Goal: Find specific page/section: Find specific page/section

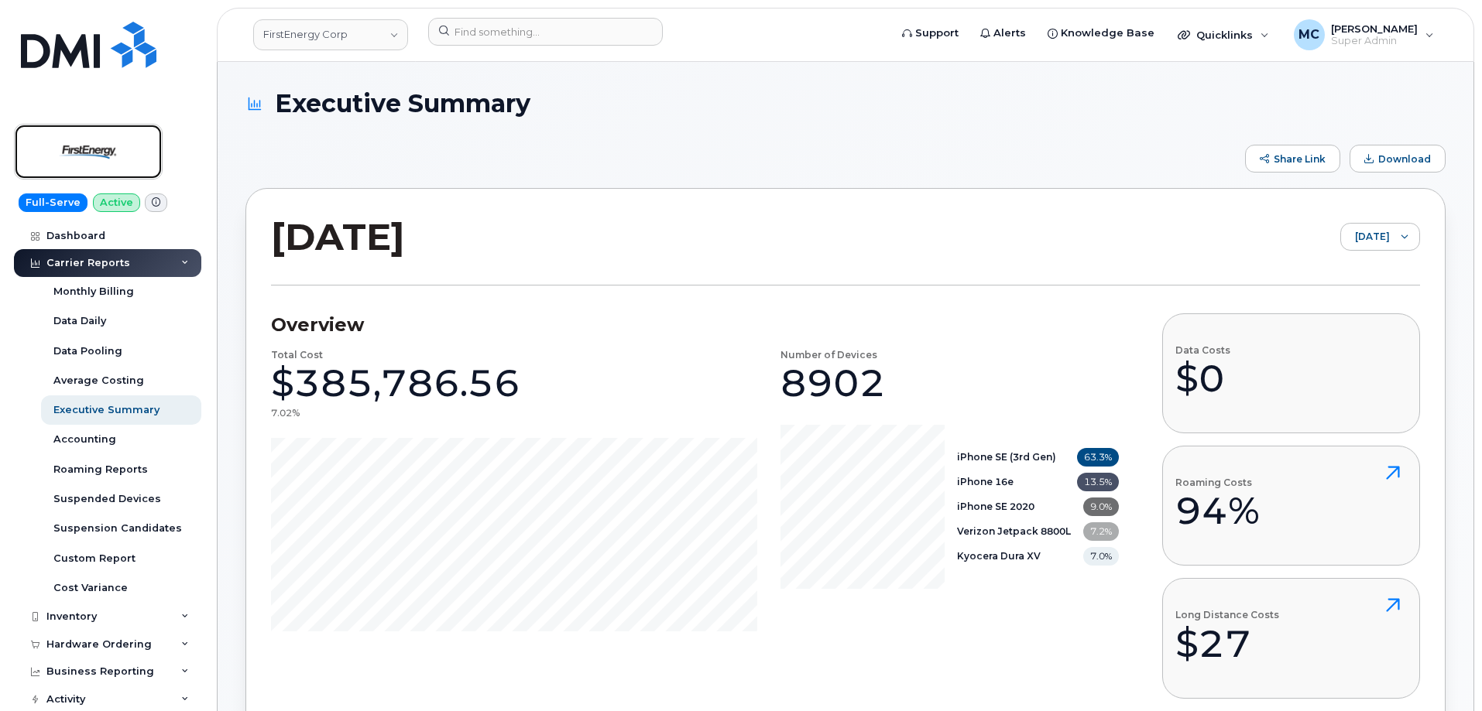
click at [113, 142] on img at bounding box center [88, 151] width 119 height 45
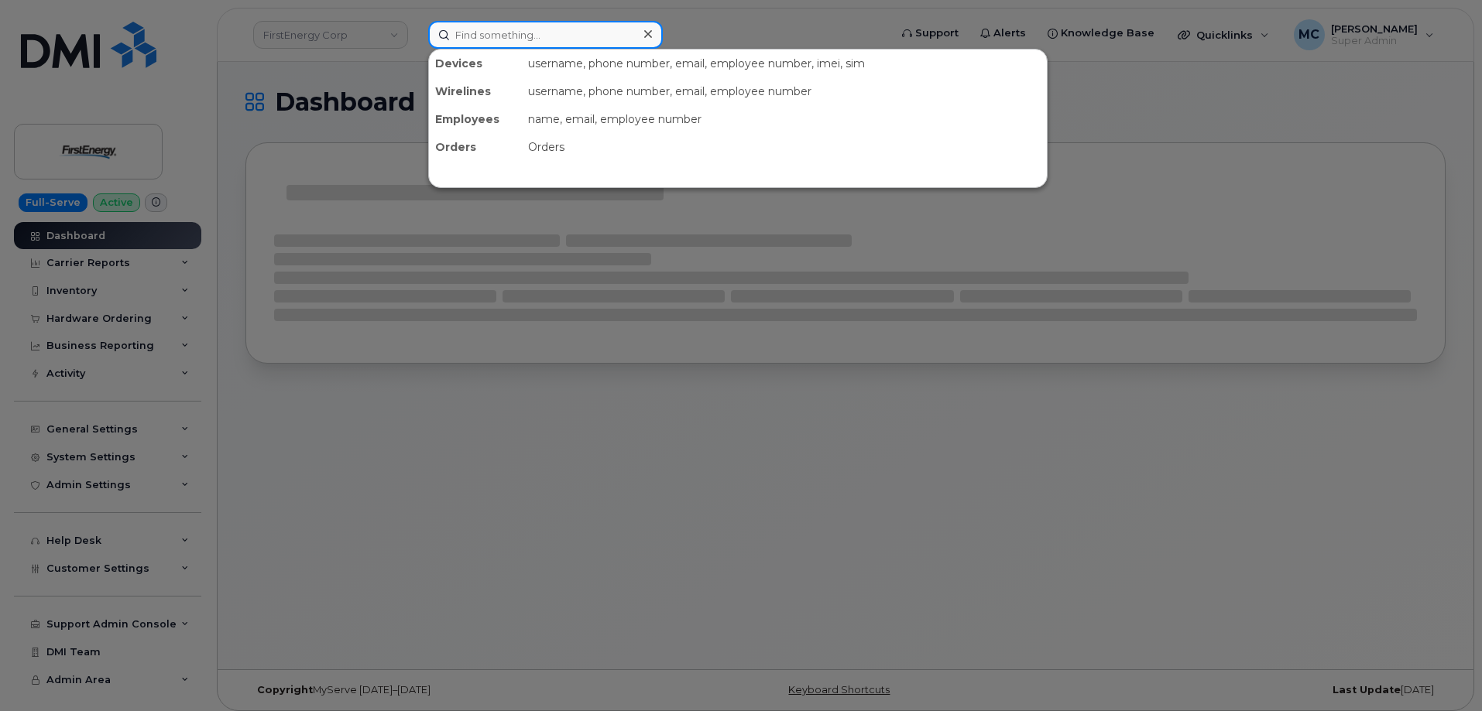
click at [561, 31] on input at bounding box center [545, 35] width 235 height 28
paste input "234-855-2291"
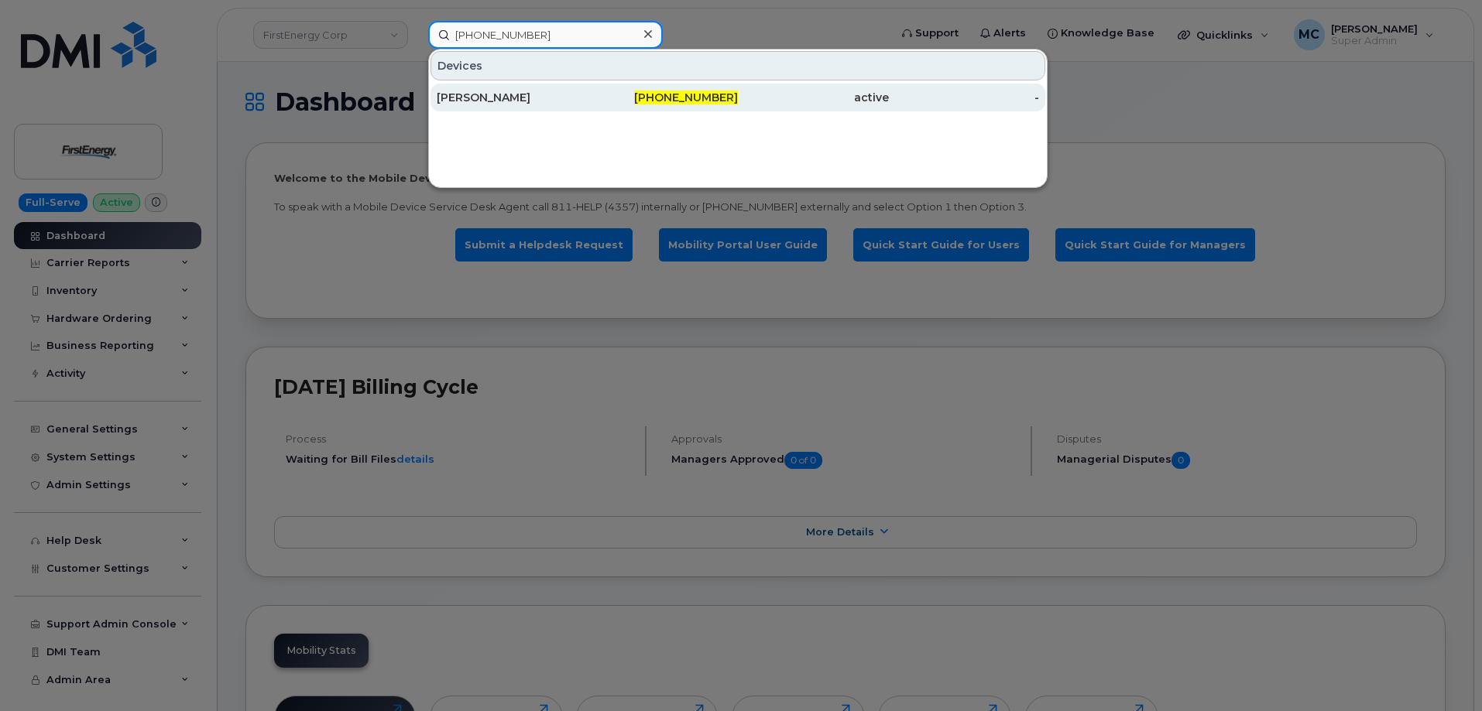
type input "234-855-2291"
click at [581, 98] on div "[PERSON_NAME]" at bounding box center [512, 97] width 151 height 15
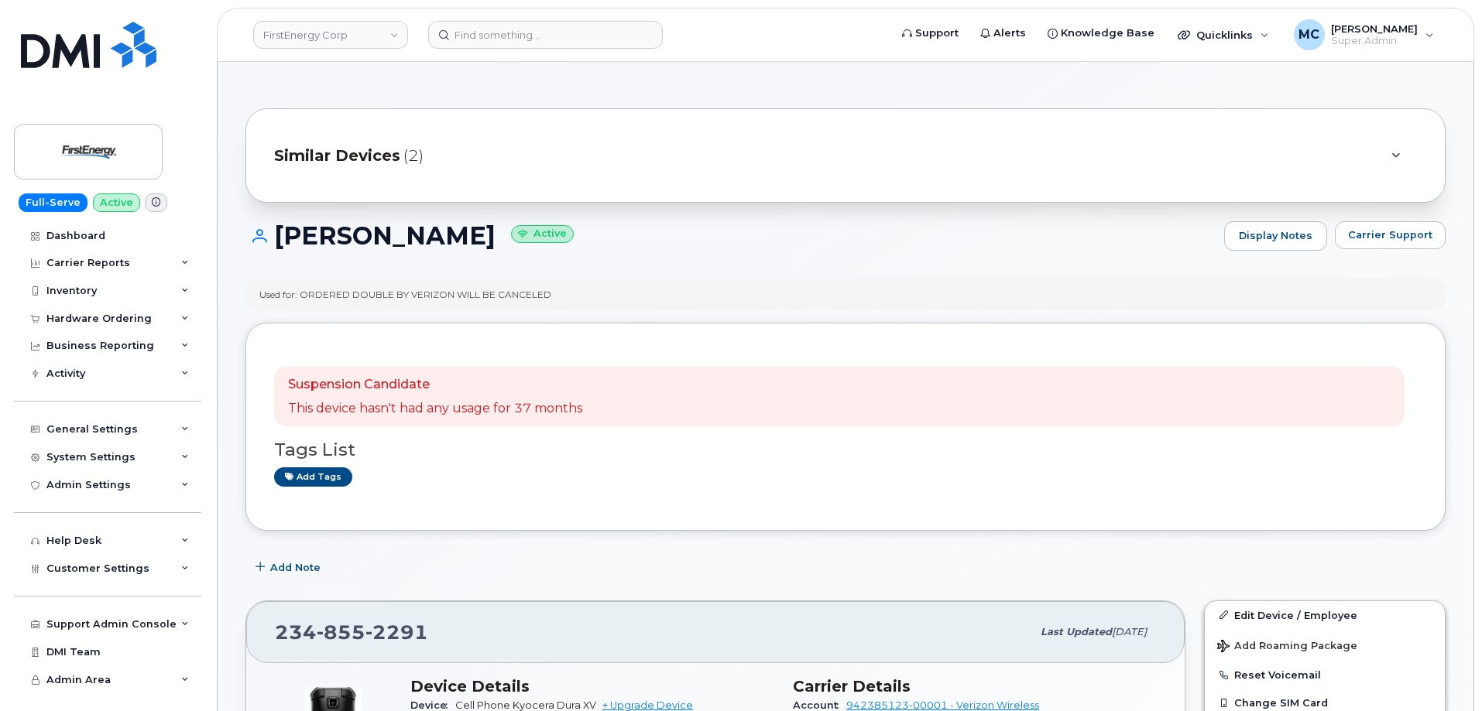
click at [829, 236] on h1 "JAMES HELMETZI Active" at bounding box center [730, 235] width 971 height 27
drag, startPoint x: 278, startPoint y: 228, endPoint x: 509, endPoint y: 232, distance: 231.5
click at [509, 232] on h1 "JAMES HELMETZI Active" at bounding box center [730, 235] width 971 height 27
copy h1 "[PERSON_NAME]"
click at [115, 319] on div "Hardware Ordering" at bounding box center [98, 319] width 105 height 12
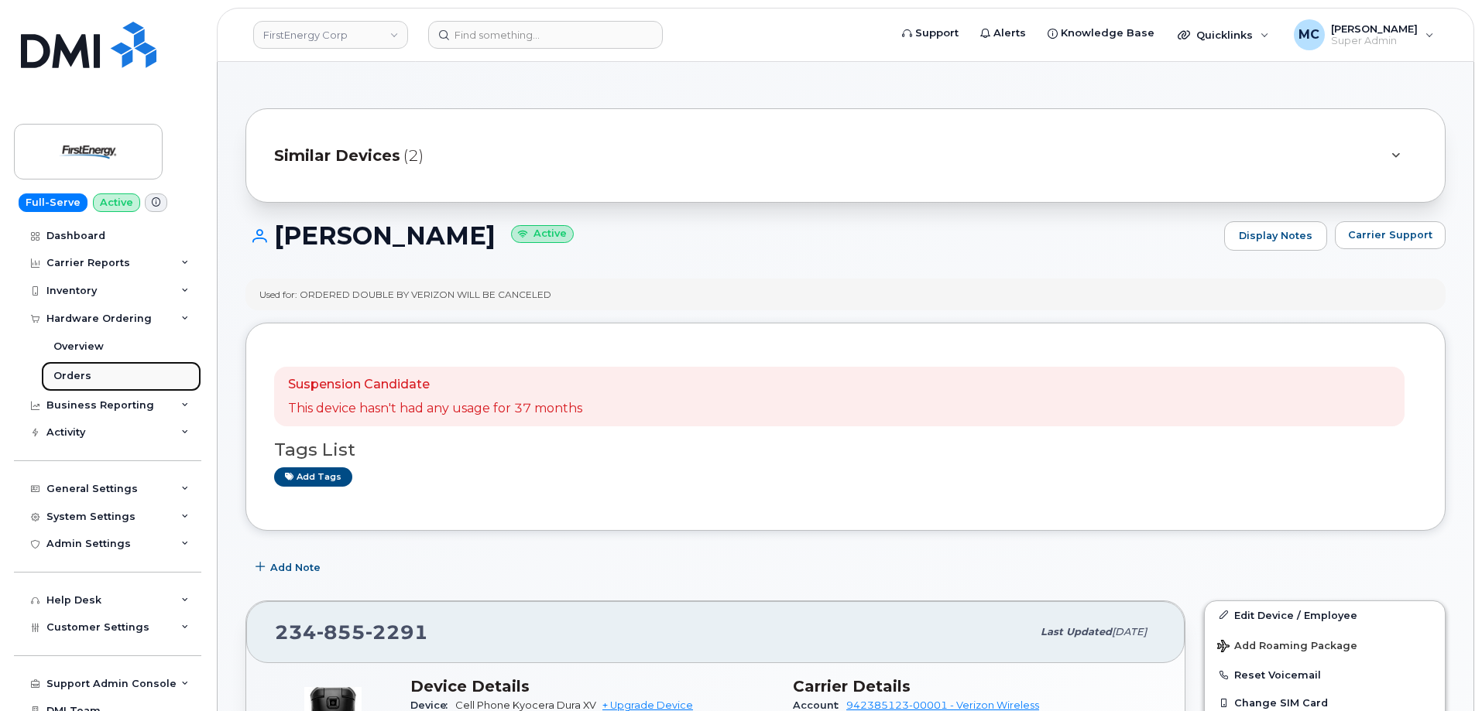
click at [110, 375] on link "Orders" at bounding box center [121, 376] width 160 height 29
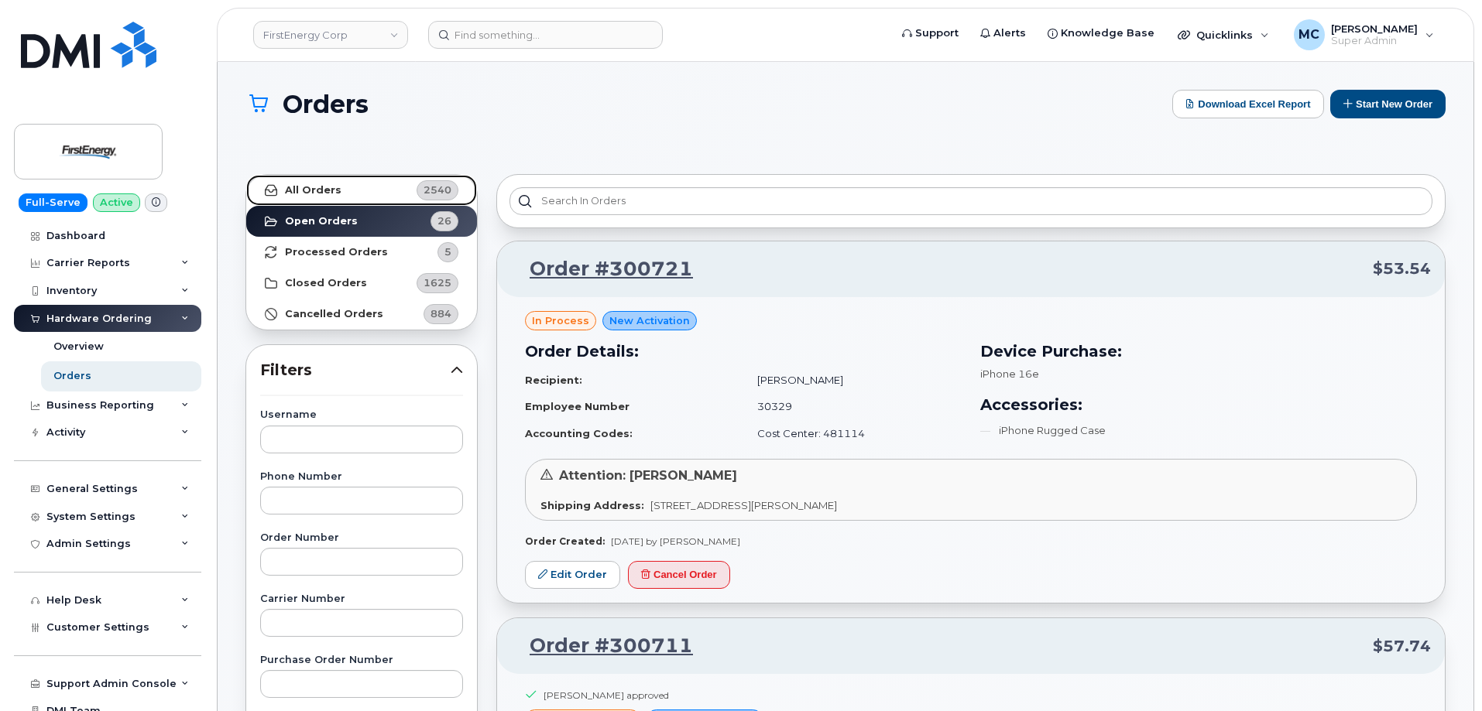
click at [379, 190] on link "All Orders 2540" at bounding box center [361, 190] width 231 height 31
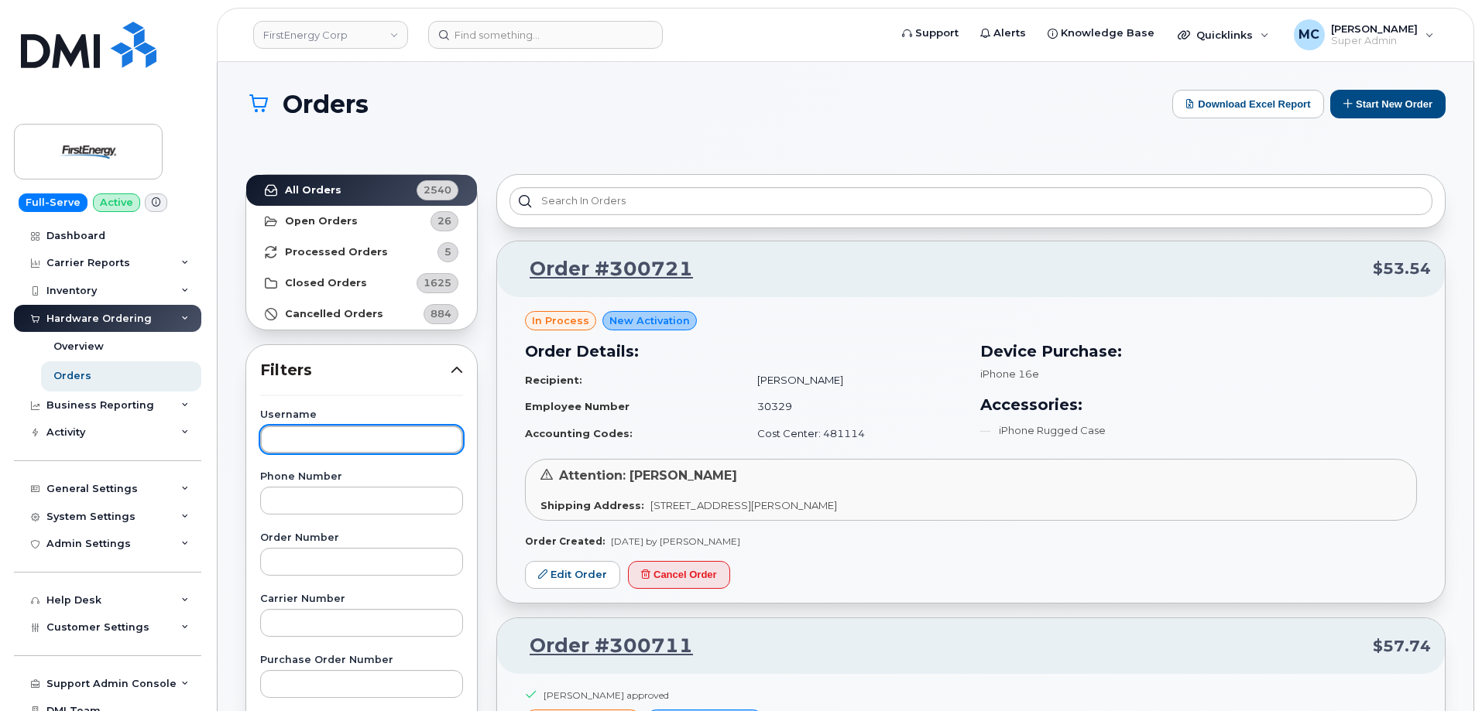
click at [352, 433] on input "text" at bounding box center [361, 440] width 203 height 28
paste input "[PERSON_NAME]"
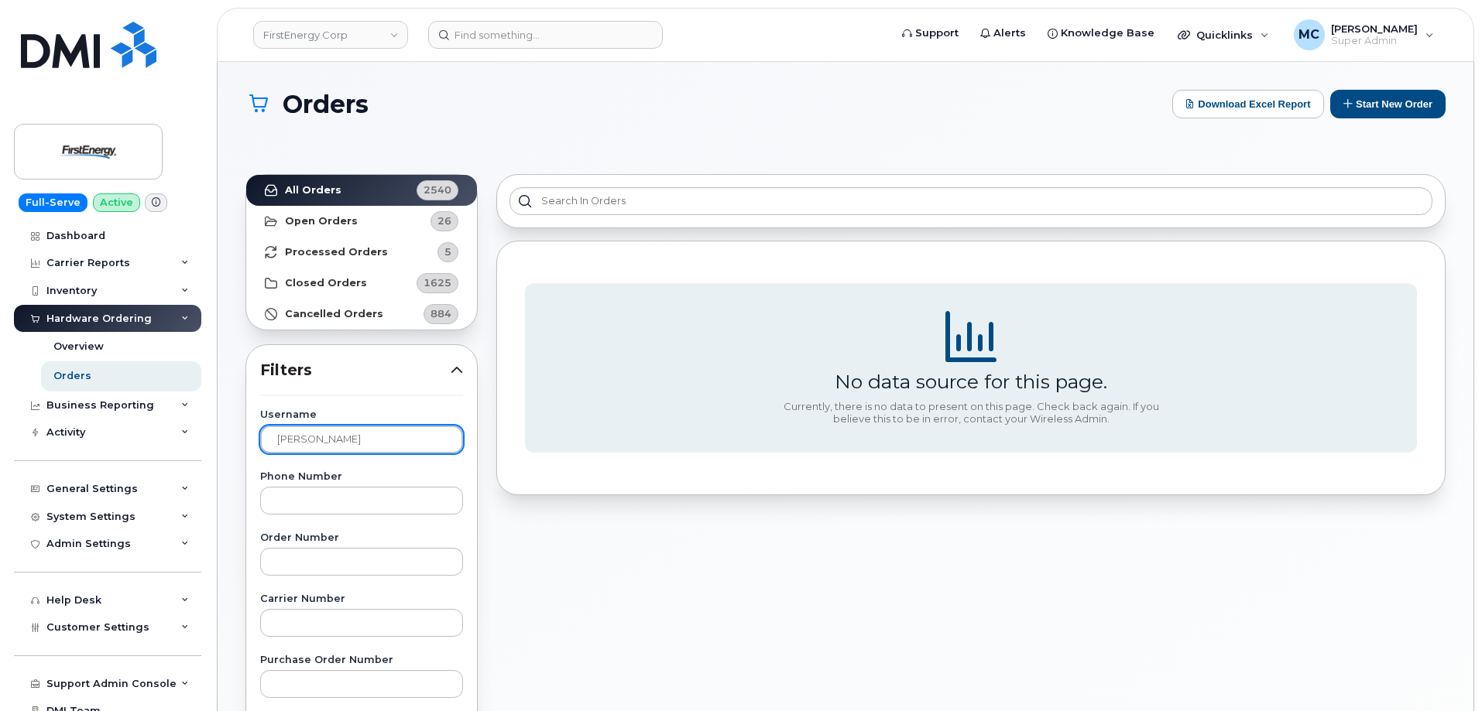
drag, startPoint x: 313, startPoint y: 438, endPoint x: 211, endPoint y: 437, distance: 101.4
click at [211, 437] on body "FirstEnergy Corp Support Alerts Knowledge Base Quicklinks Suspend / Cancel Devi…" at bounding box center [741, 660] width 1482 height 1321
type input "HELMETZI"
drag, startPoint x: 403, startPoint y: 444, endPoint x: 235, endPoint y: 444, distance: 167.2
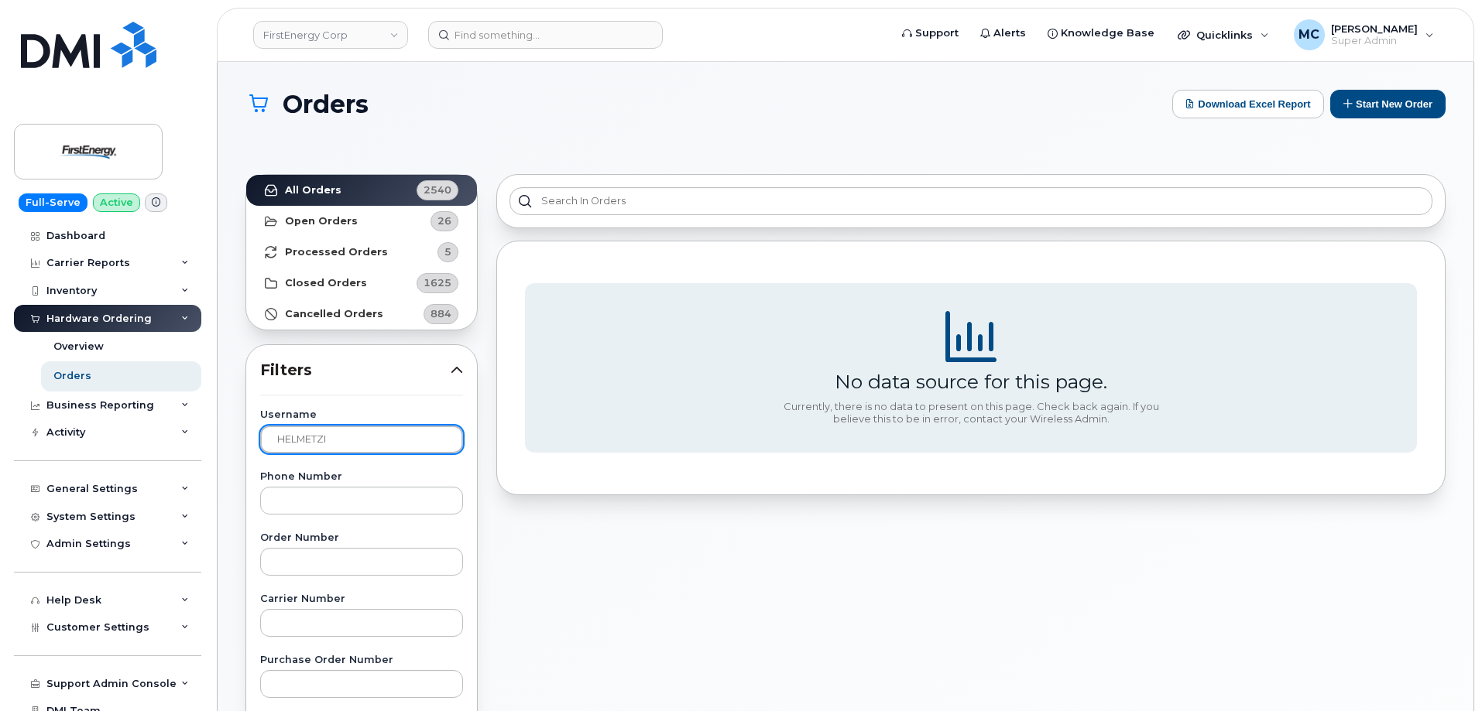
click at [235, 444] on div "Orders Download Excel Report Start New Order All Orders 2540 Open Orders 26 Pro…" at bounding box center [846, 666] width 1256 height 1209
click at [598, 129] on div "Orders Download Excel Report Start New Order" at bounding box center [845, 118] width 1200 height 57
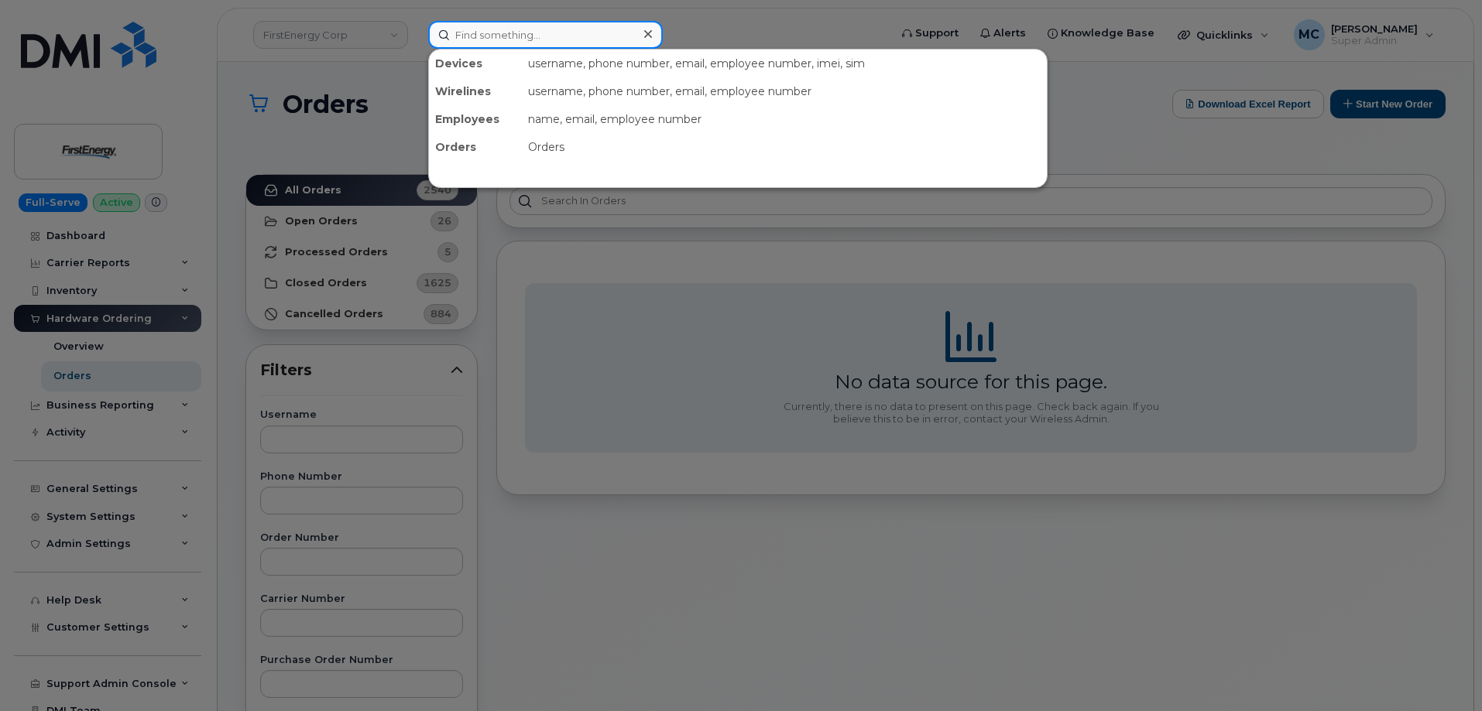
click at [510, 30] on input at bounding box center [545, 35] width 235 height 28
paste input "[PERSON_NAME]"
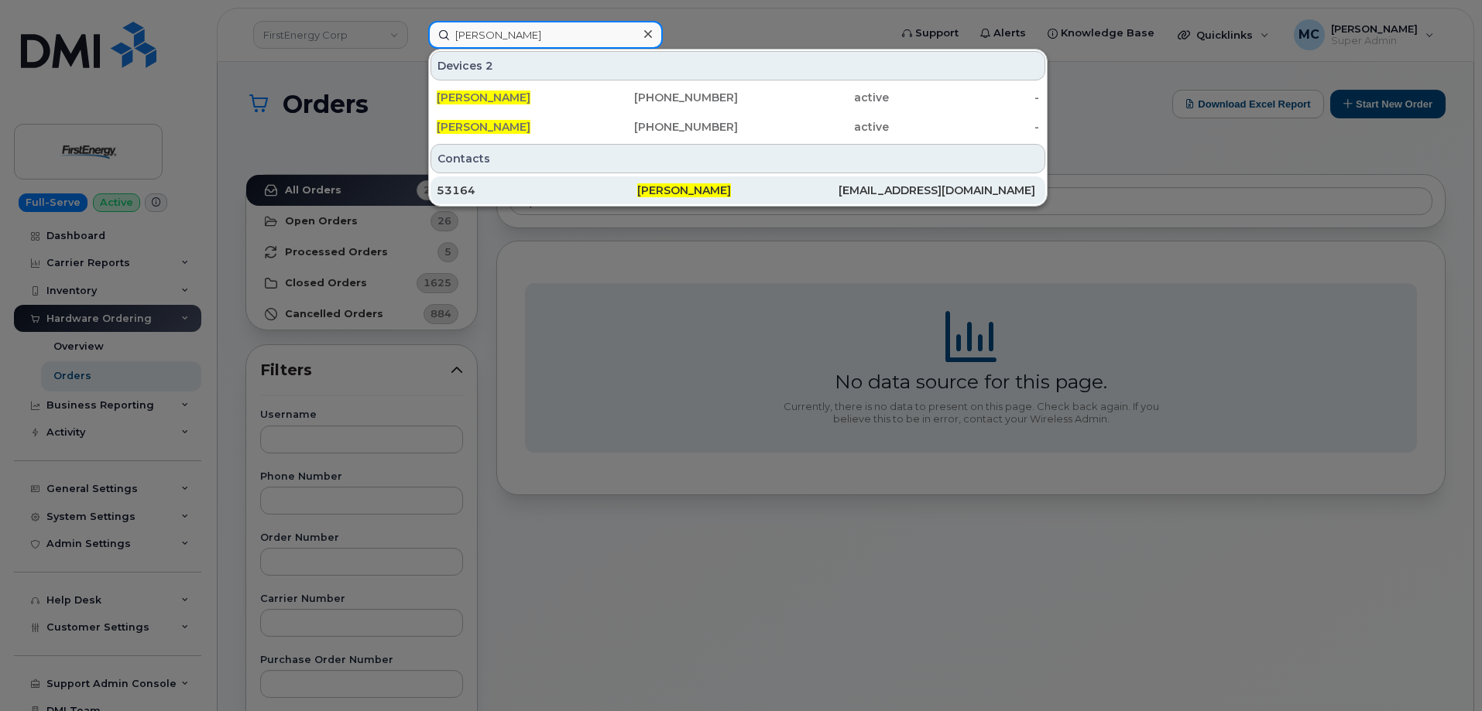
type input "[PERSON_NAME]"
click at [659, 187] on span "[PERSON_NAME]" at bounding box center [684, 190] width 94 height 14
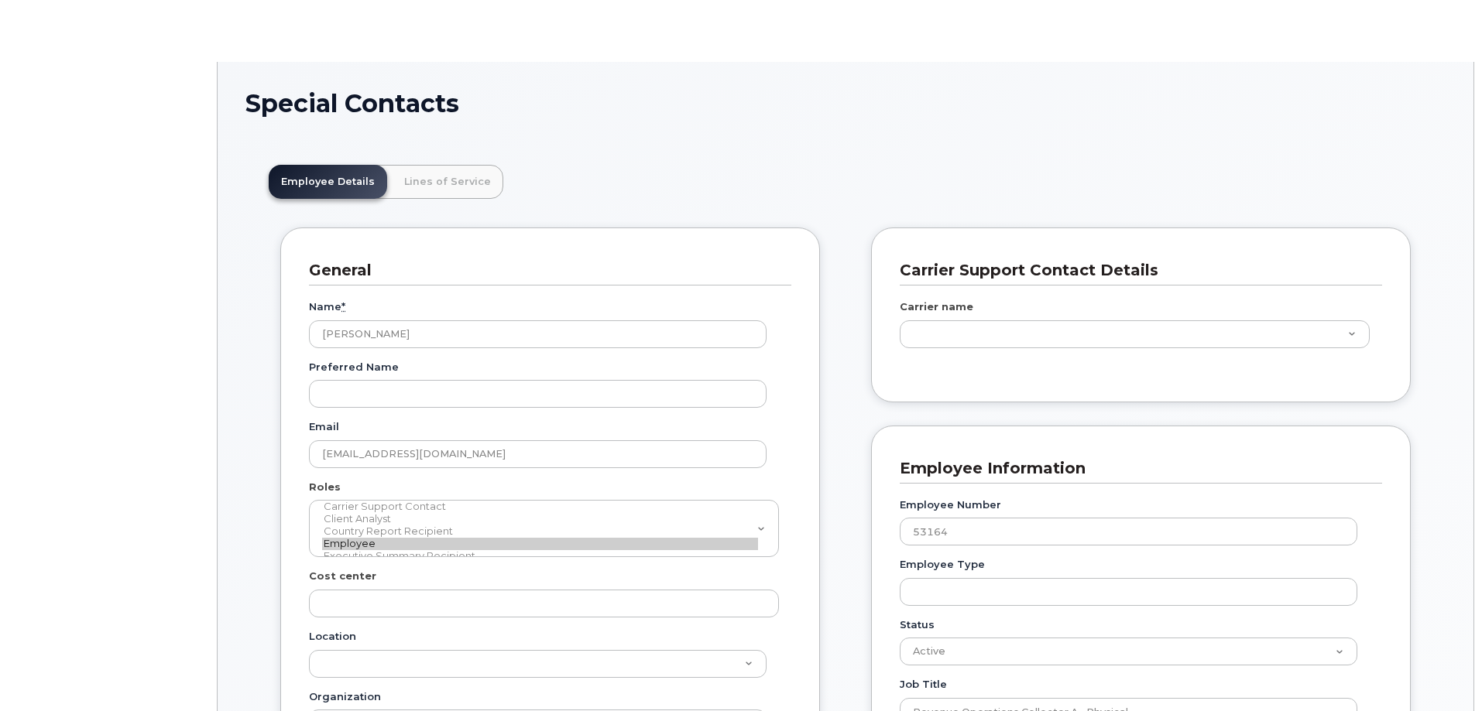
scroll to position [46, 0]
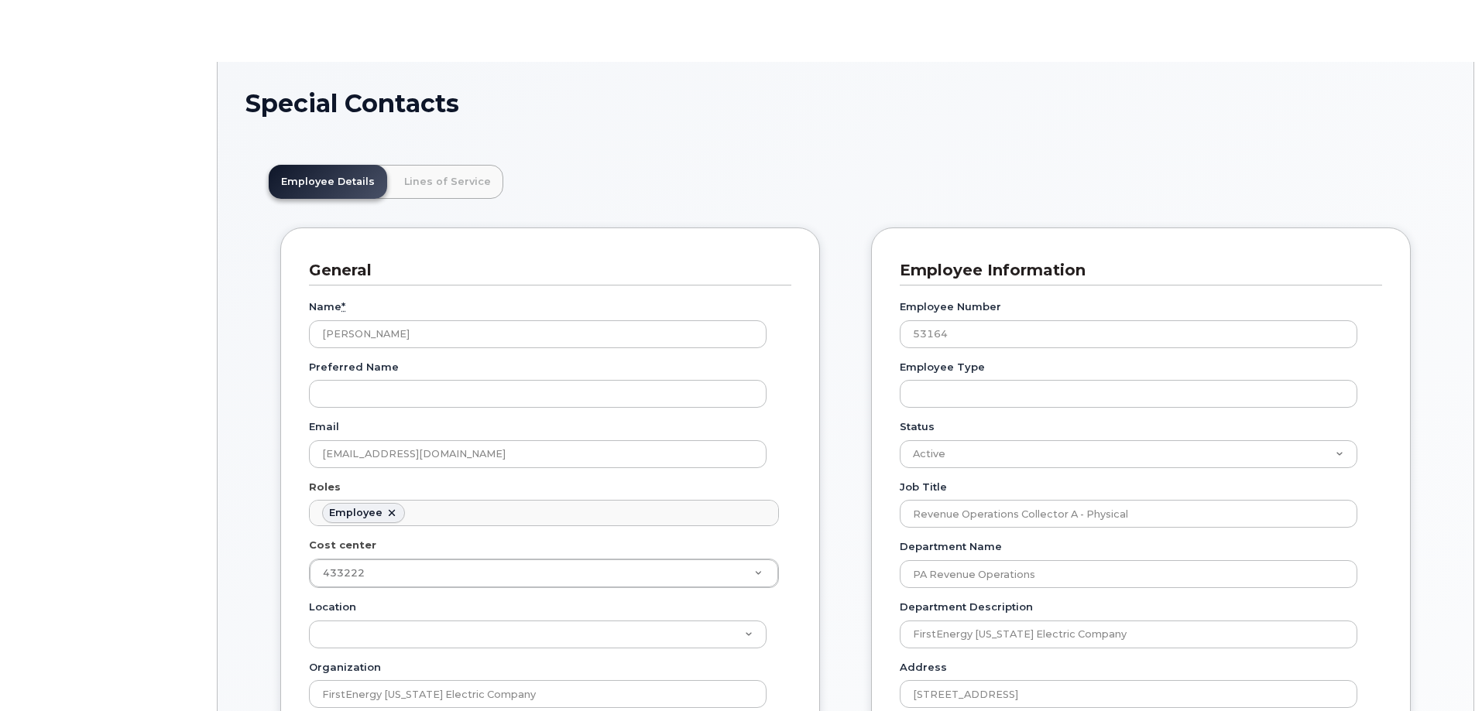
type input "29511117"
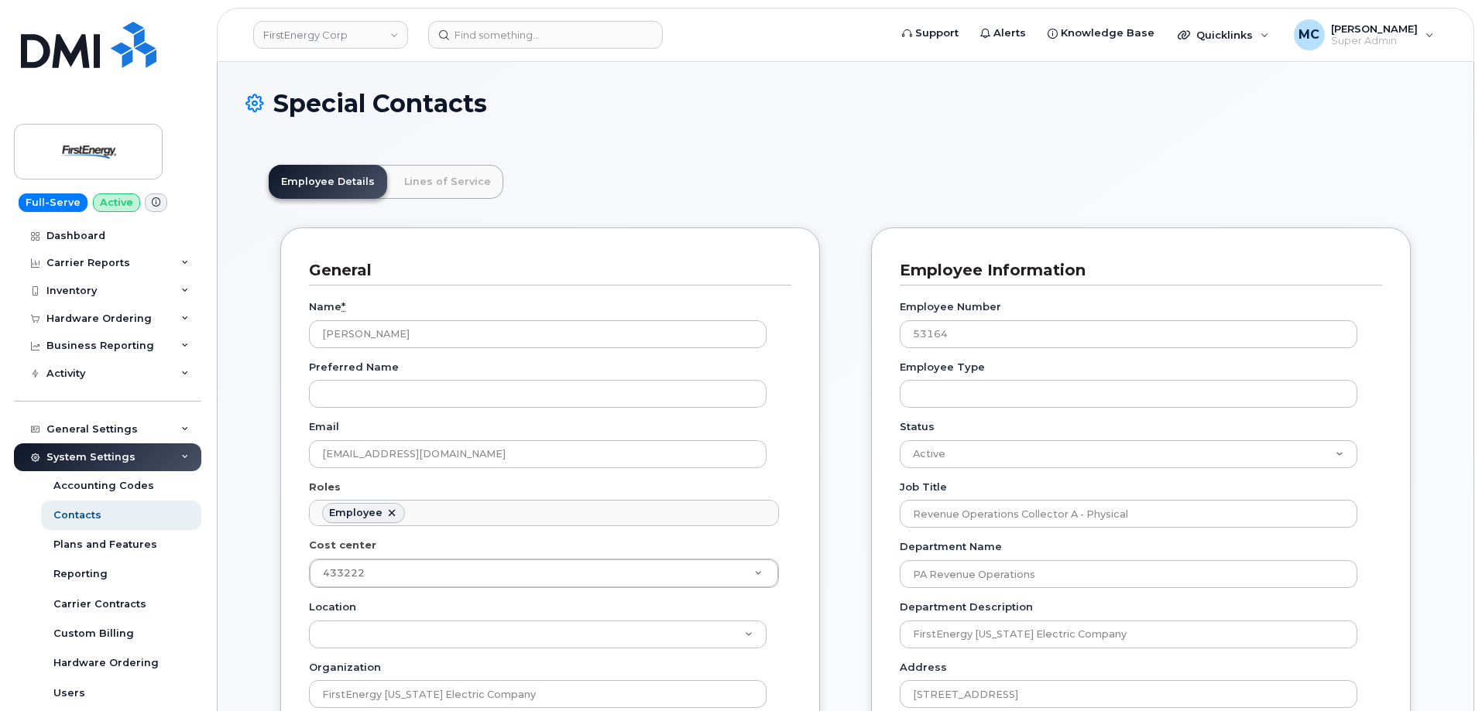
click at [655, 176] on header "Employee Details Lines of Service" at bounding box center [846, 182] width 1154 height 34
click at [465, 183] on link "Lines of Service" at bounding box center [447, 182] width 111 height 34
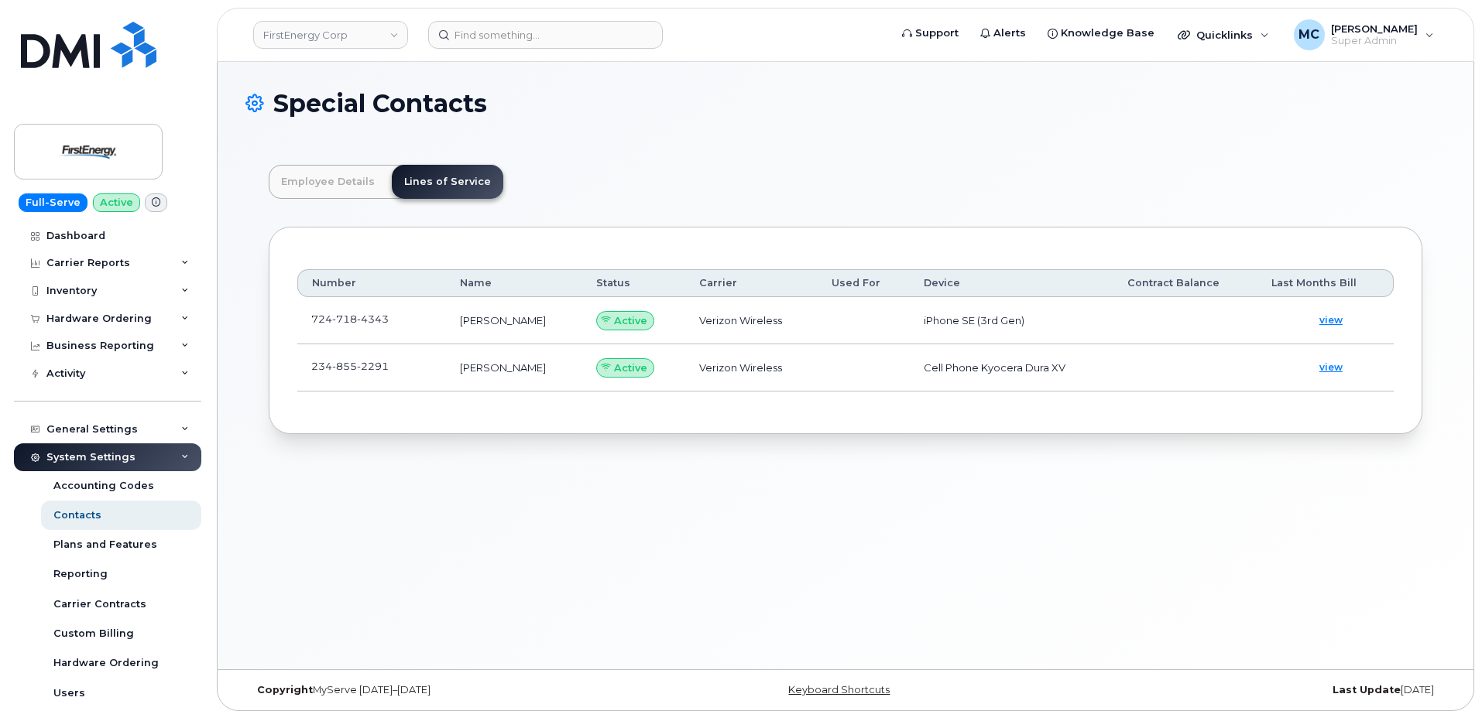
click at [362, 321] on span "4343" at bounding box center [373, 319] width 32 height 12
click at [400, 317] on span at bounding box center [401, 323] width 12 height 12
click at [398, 365] on span at bounding box center [401, 370] width 12 height 12
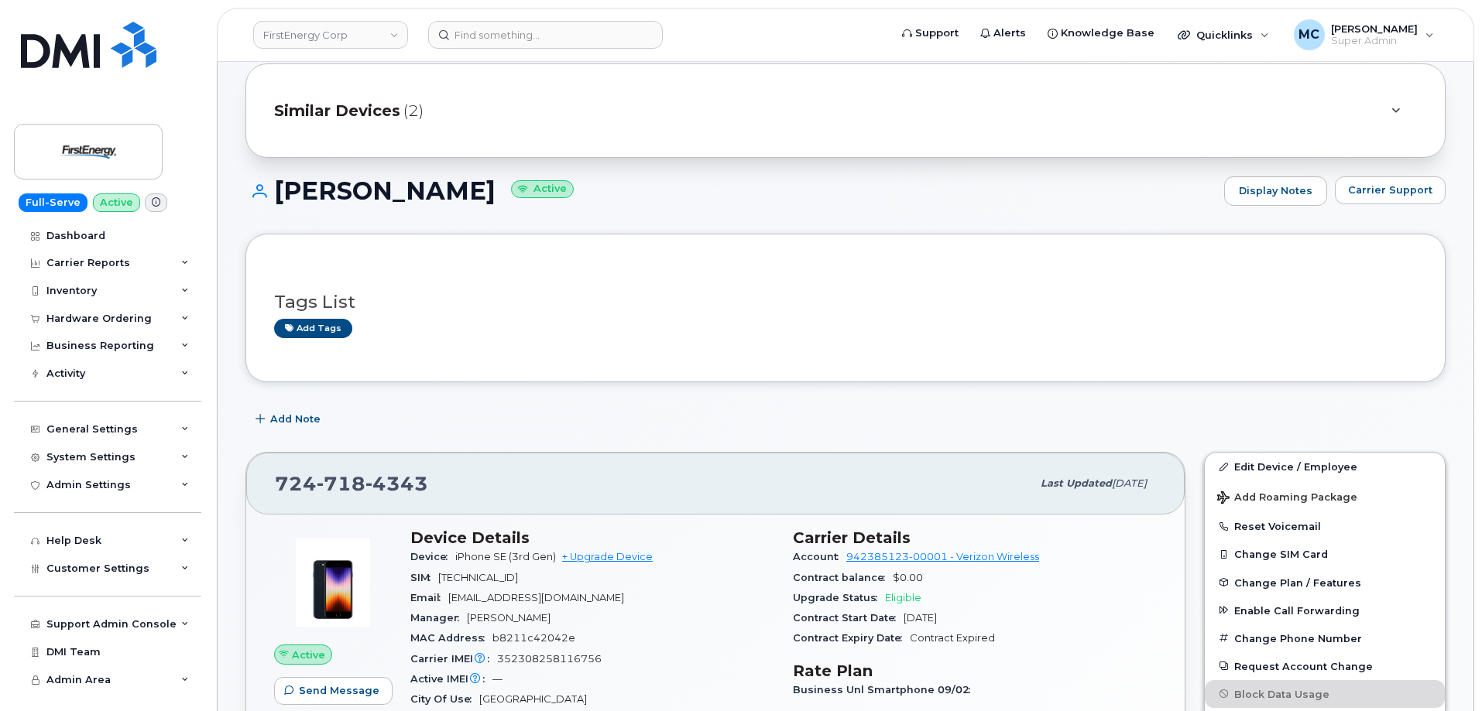
scroll to position [41, 0]
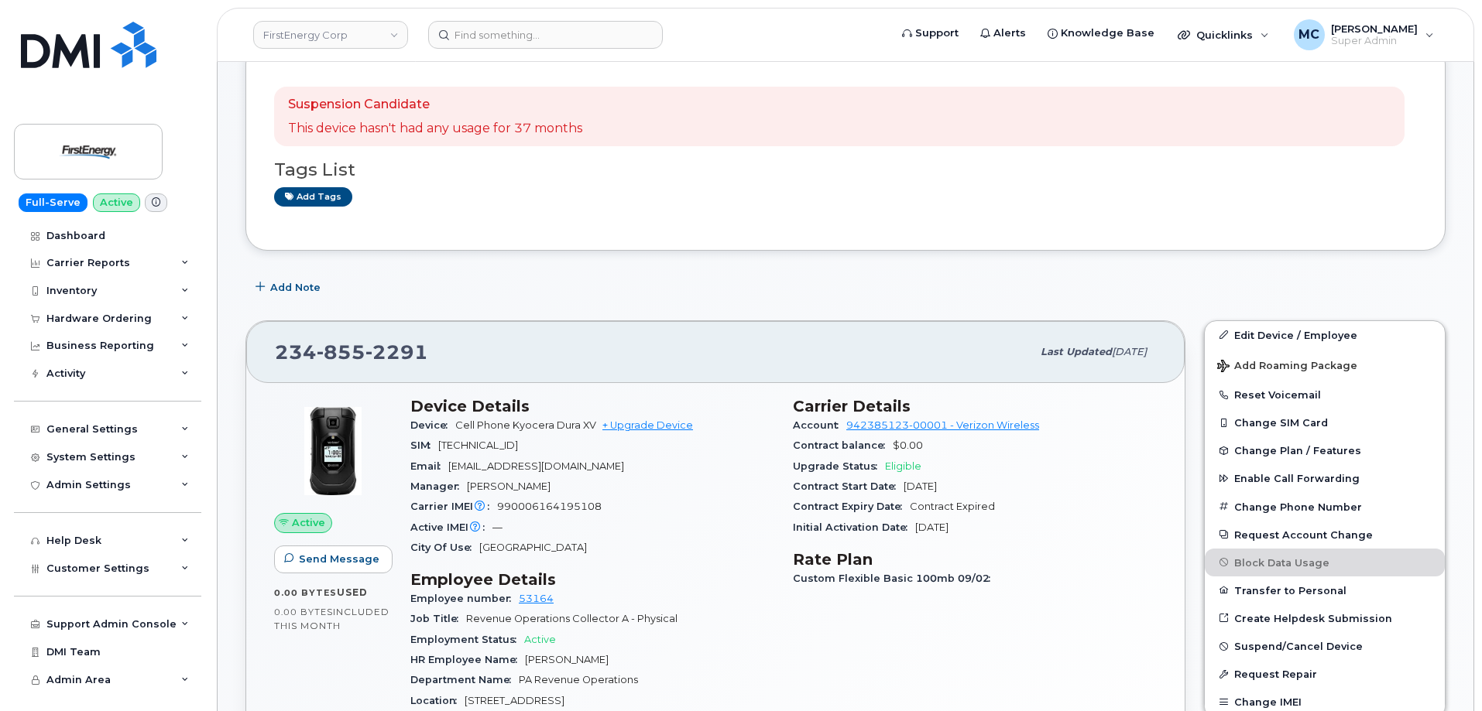
scroll to position [283, 0]
